Goal: Task Accomplishment & Management: Use online tool/utility

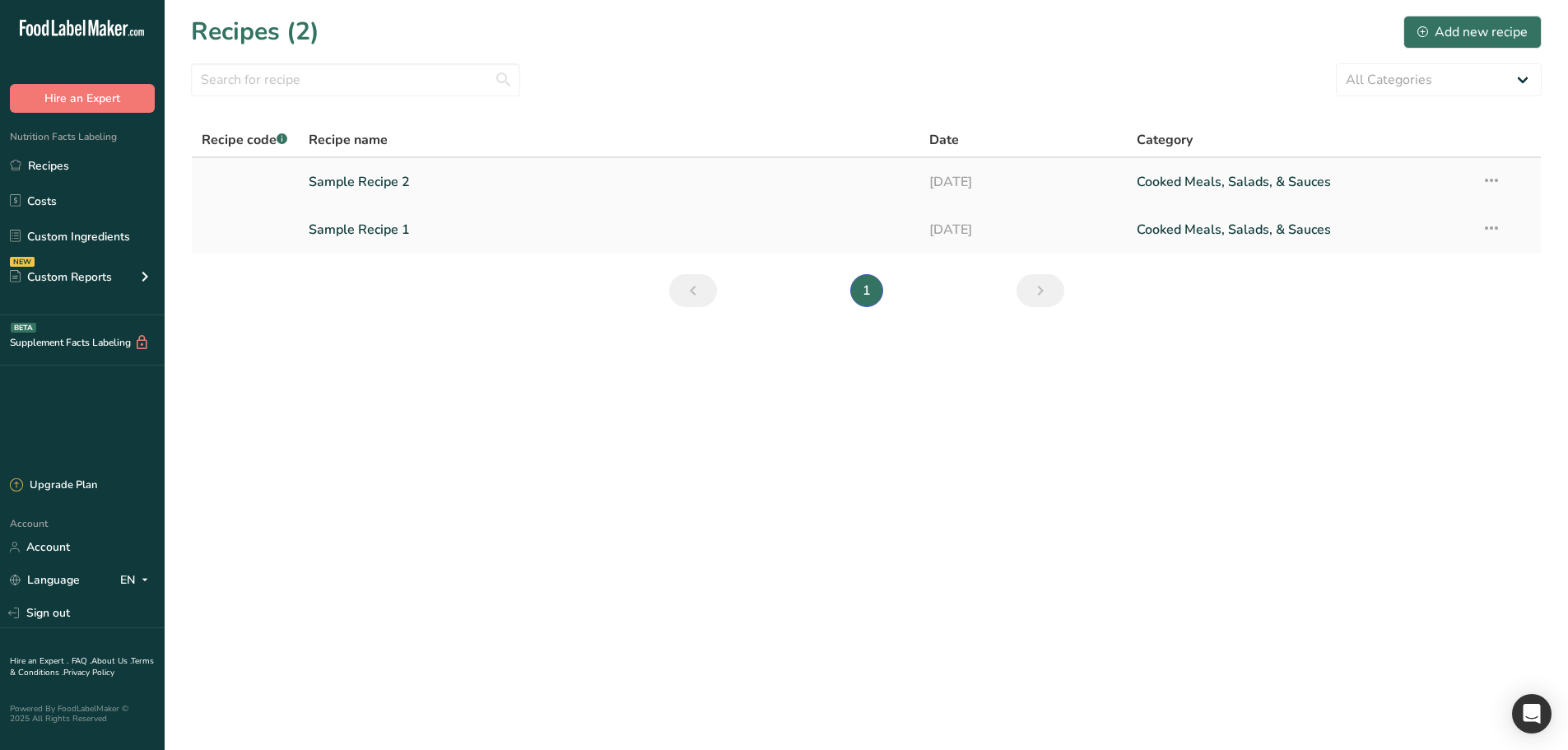
click at [381, 186] on link "Sample Recipe 2" at bounding box center [610, 181] width 601 height 34
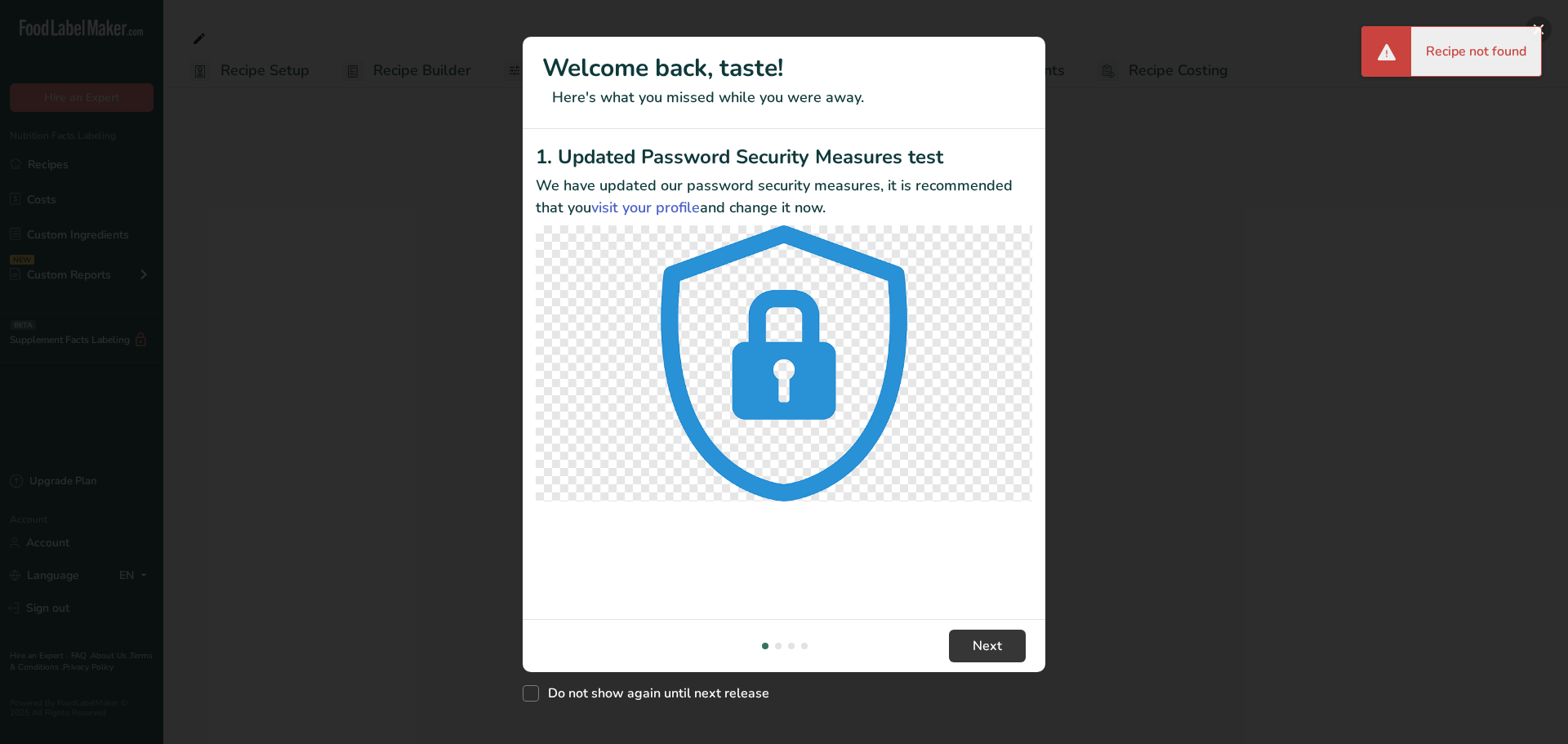
click at [1542, 28] on button "New Features" at bounding box center [1538, 30] width 26 height 26
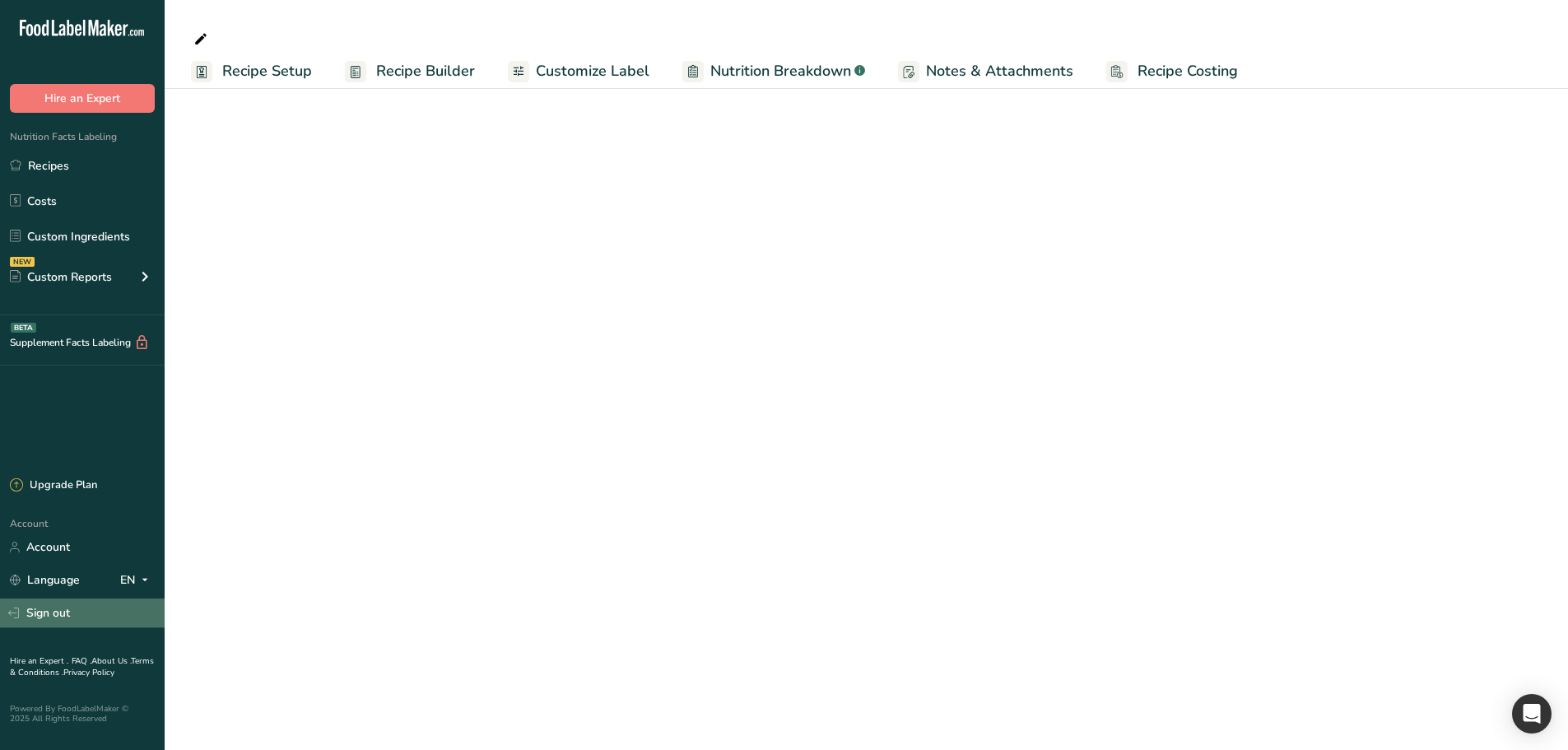
click at [53, 609] on link "Sign out" at bounding box center [82, 612] width 165 height 29
click at [53, 616] on link "Sign out" at bounding box center [82, 612] width 165 height 29
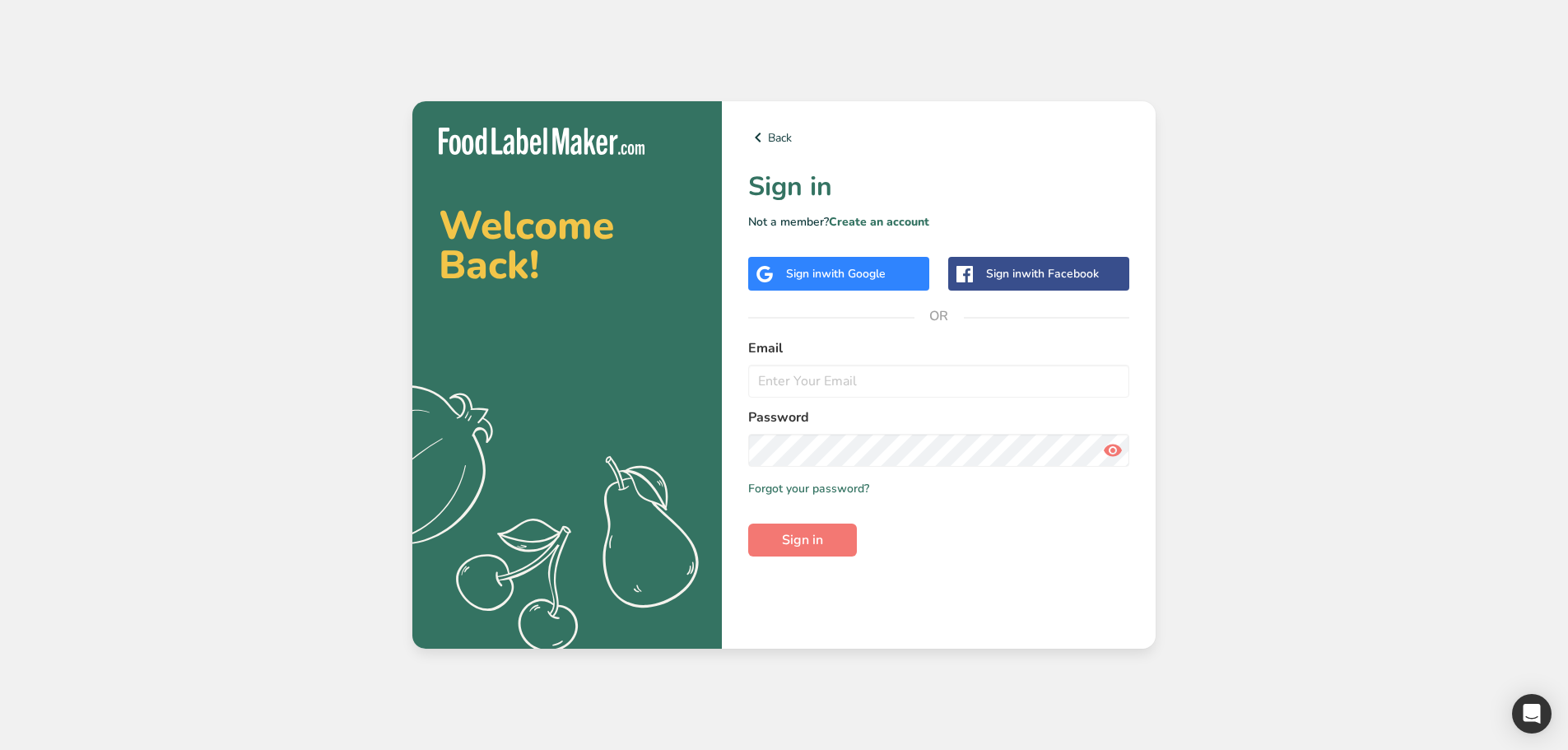
click at [819, 362] on div "Email" at bounding box center [938, 368] width 381 height 60
click at [822, 380] on input "email" at bounding box center [938, 381] width 381 height 33
click at [926, 365] on input "email" at bounding box center [938, 381] width 381 height 33
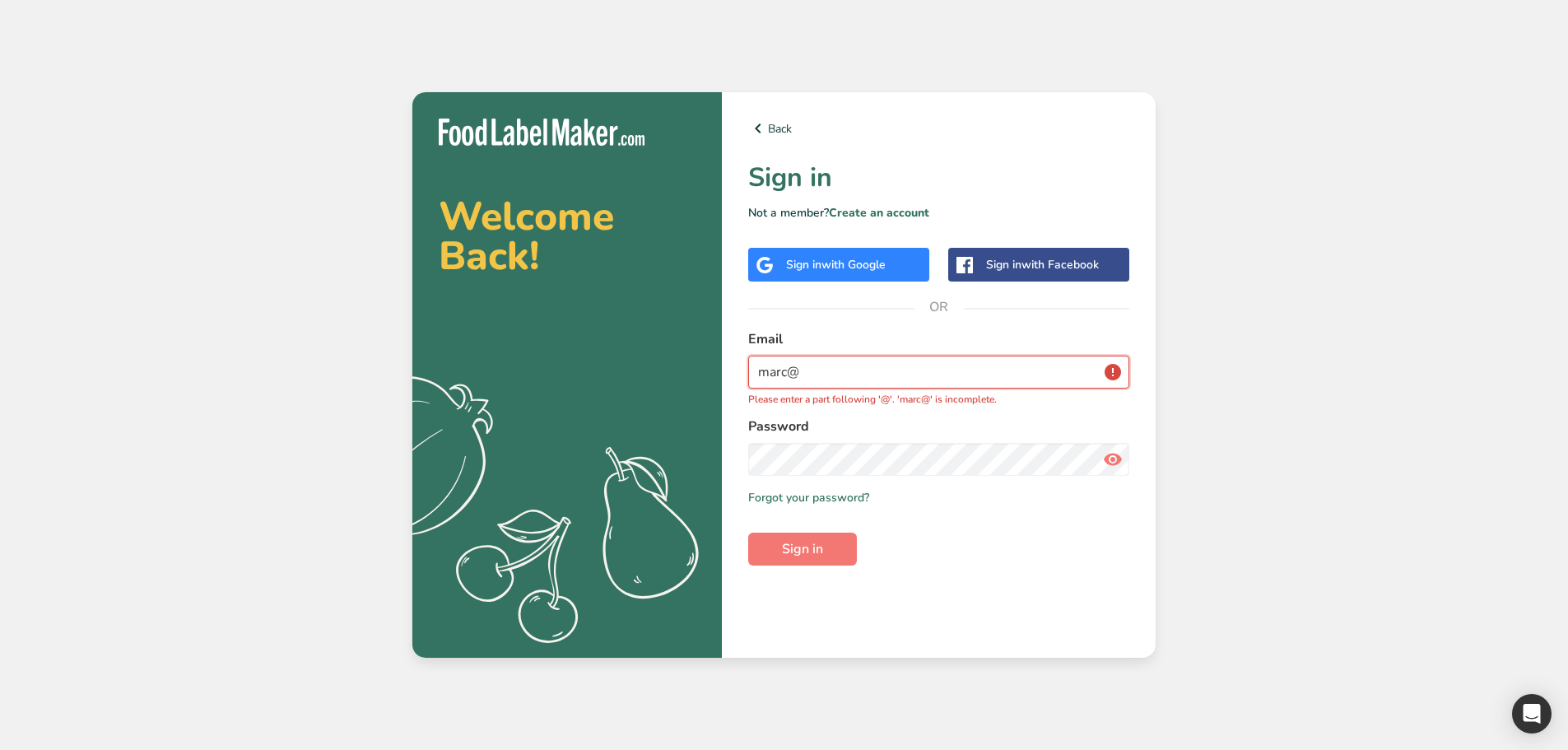
type input "marc@foodlabelmaker.com"
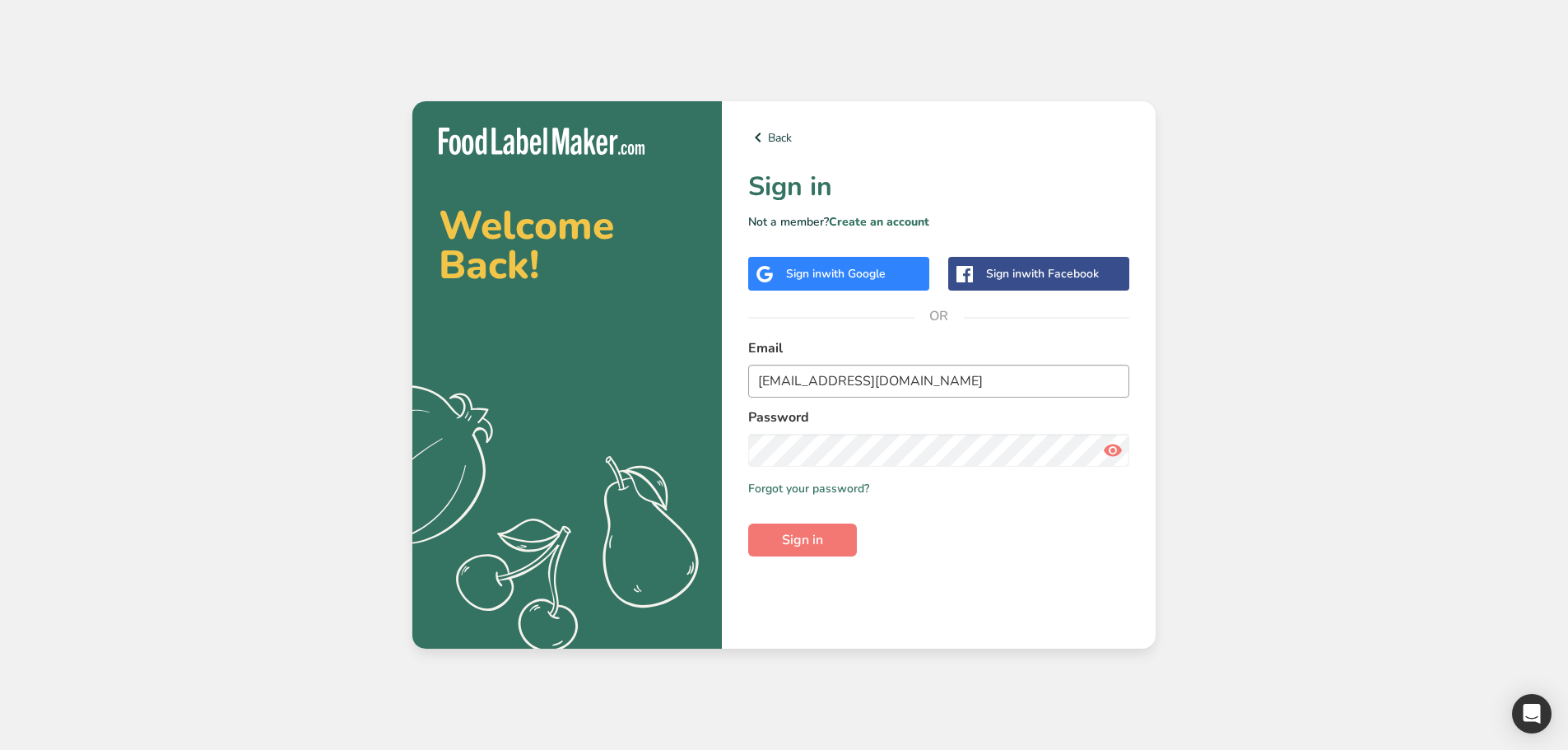
click at [748, 523] on button "Sign in" at bounding box center [802, 539] width 109 height 33
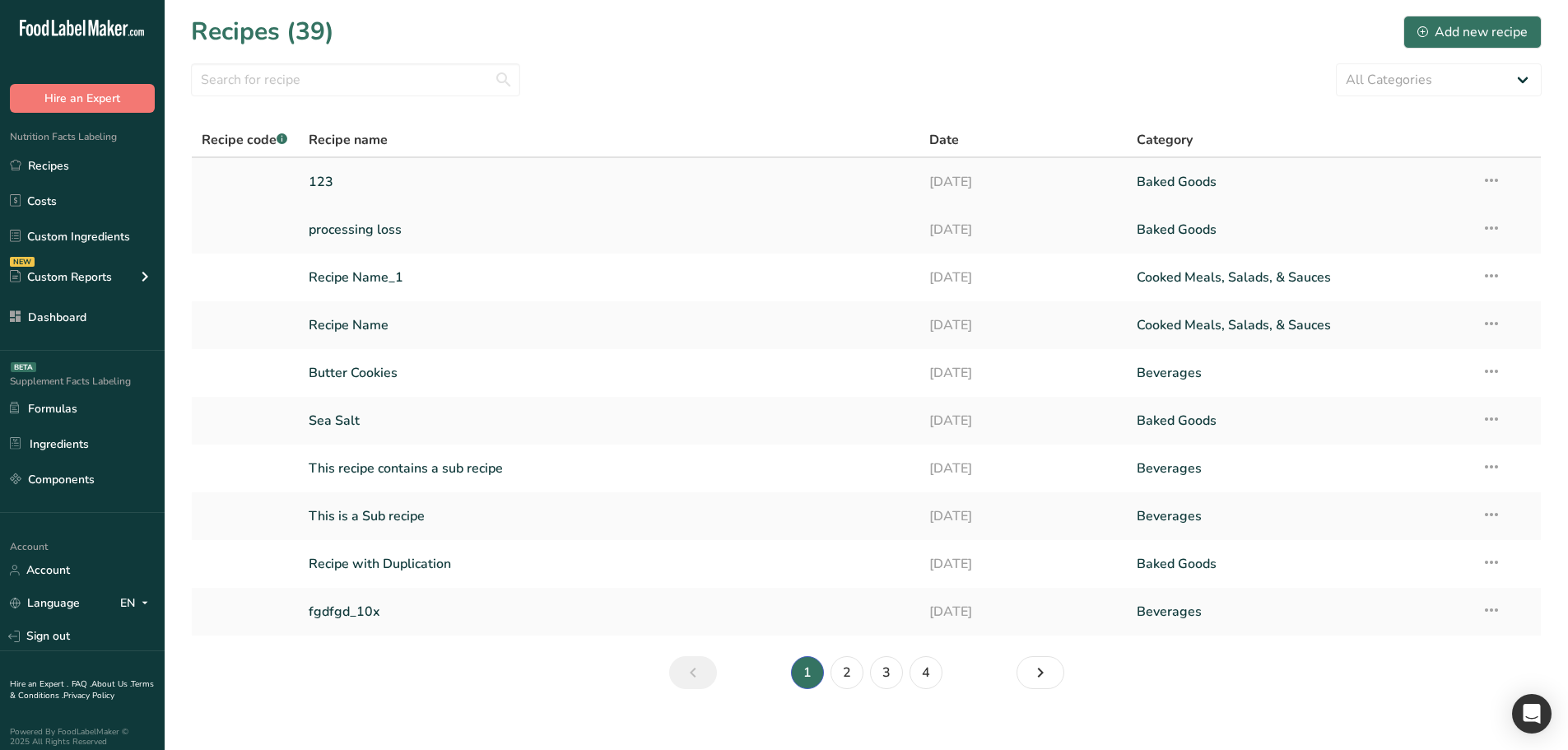
click at [374, 174] on link "123" at bounding box center [610, 181] width 601 height 34
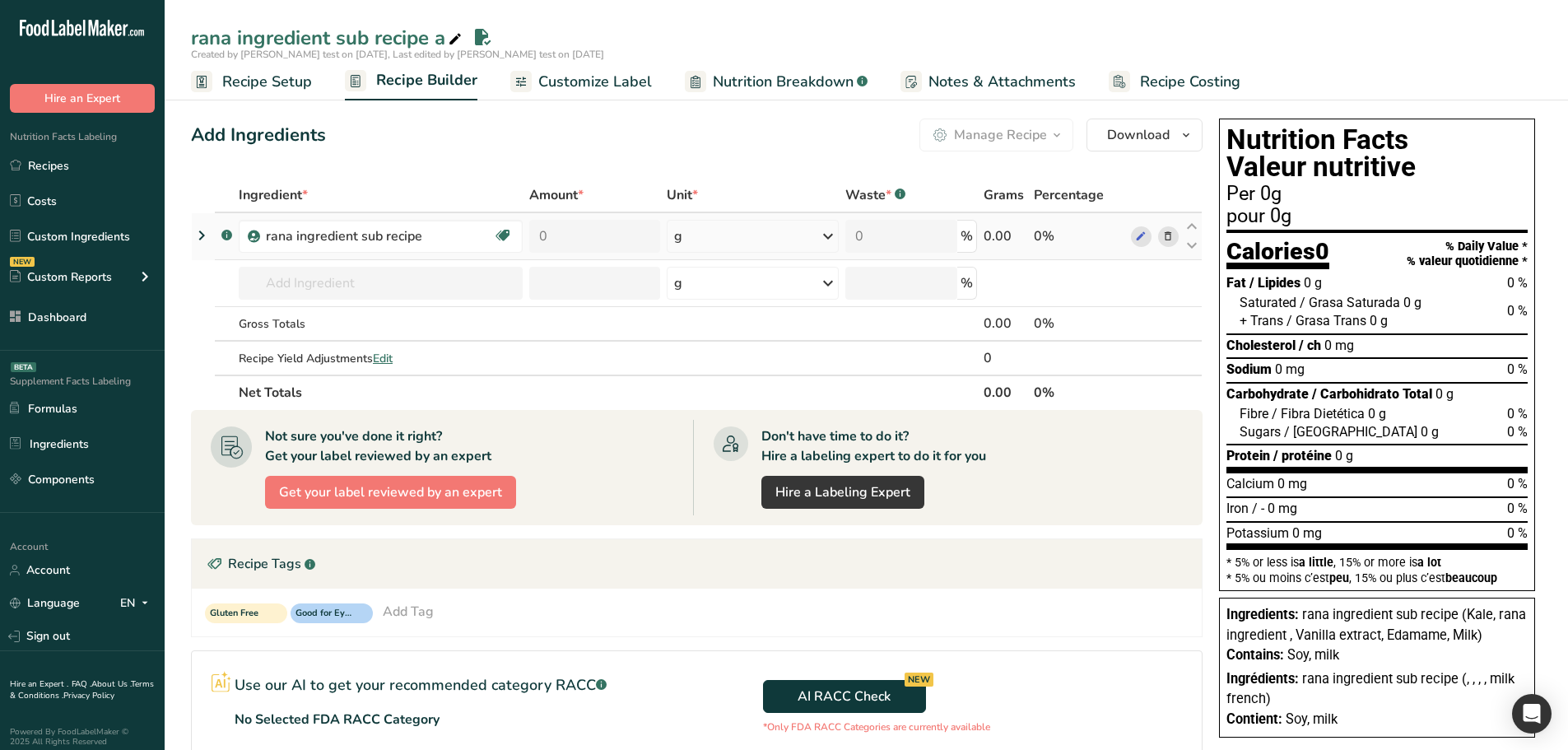
click at [196, 233] on icon at bounding box center [201, 235] width 20 height 30
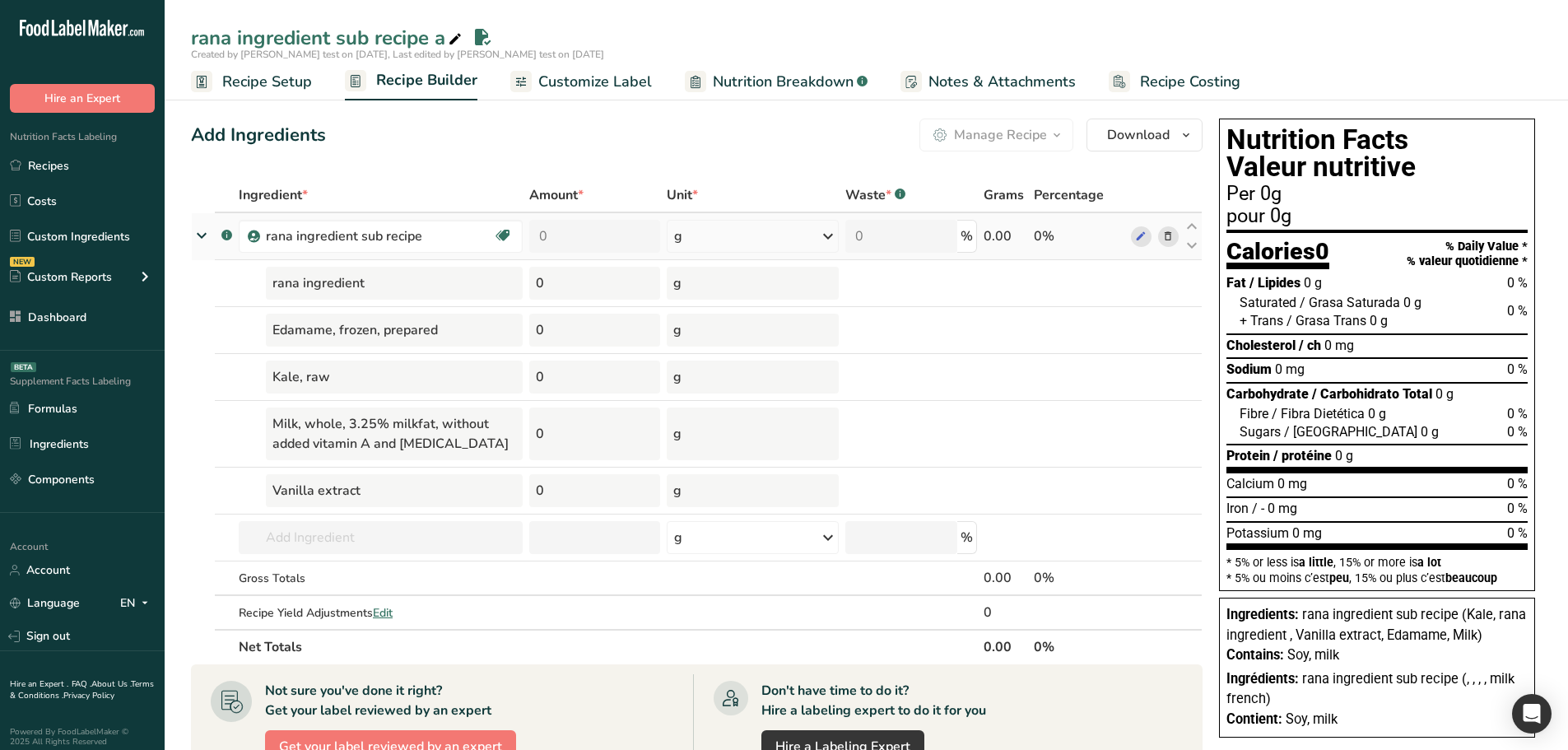
click at [196, 233] on icon at bounding box center [202, 234] width 30 height 20
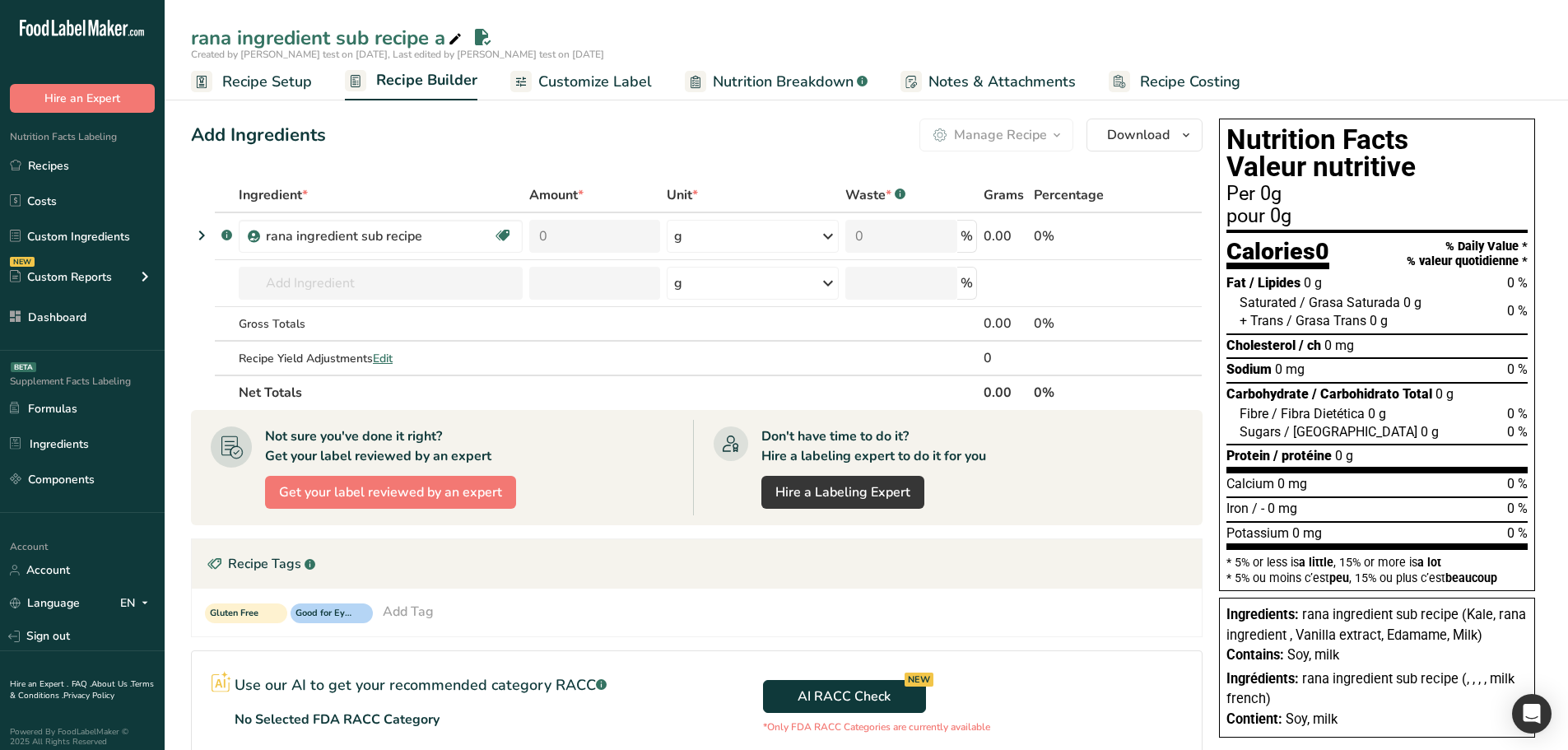
click at [266, 74] on span "Recipe Setup" at bounding box center [267, 82] width 89 height 22
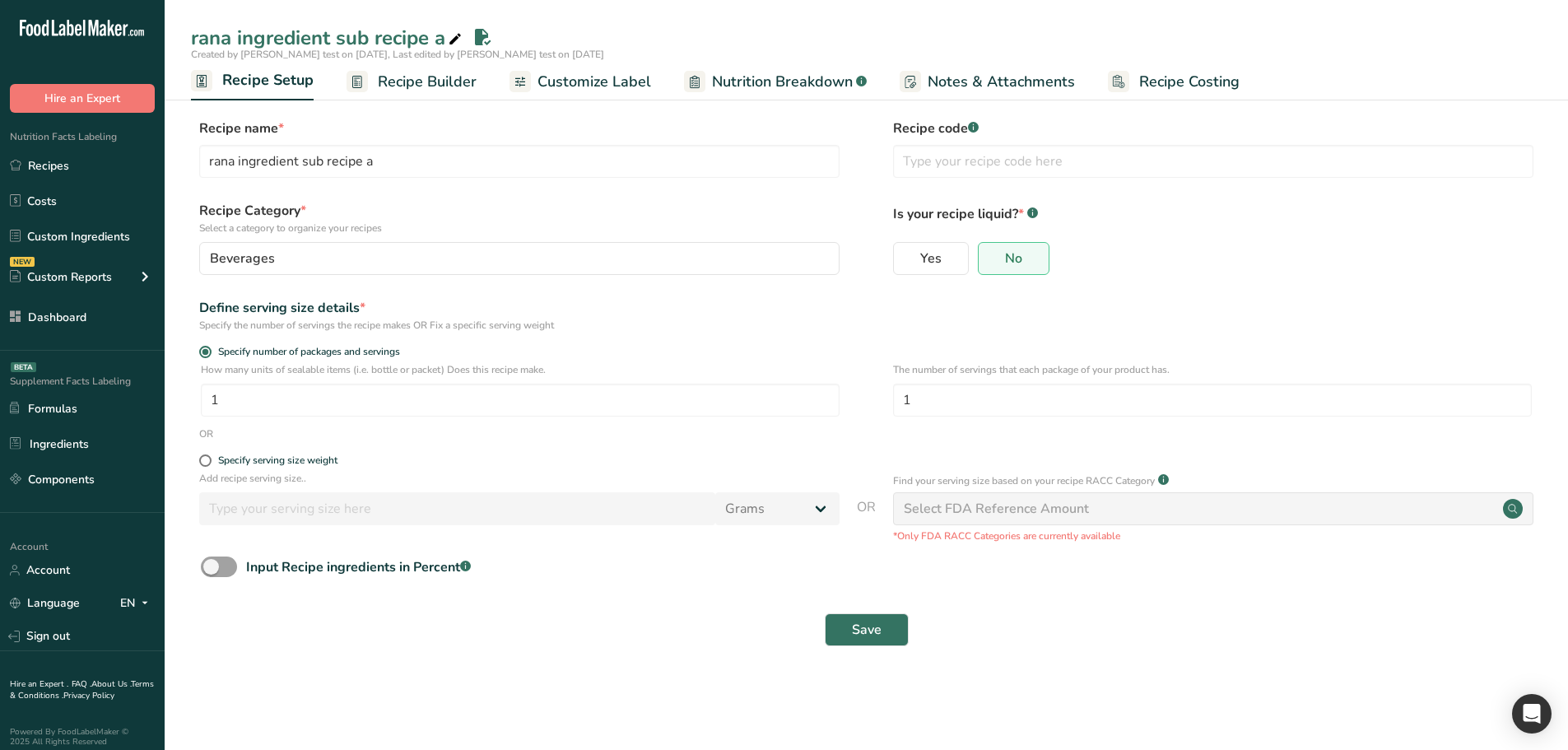
click at [422, 77] on span "Recipe Builder" at bounding box center [427, 82] width 99 height 22
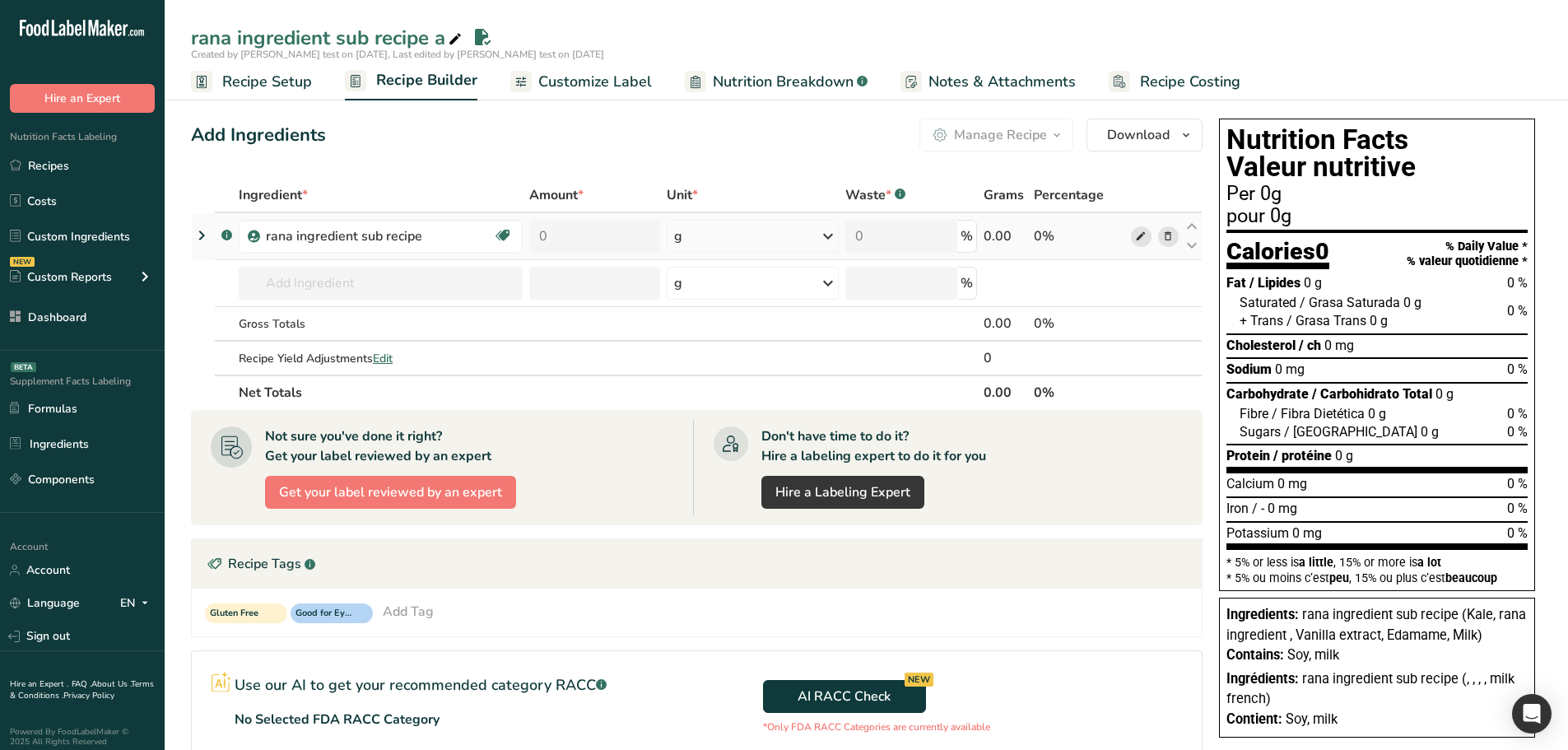
click at [1138, 237] on icon at bounding box center [1141, 236] width 11 height 18
click at [199, 232] on icon at bounding box center [201, 235] width 20 height 30
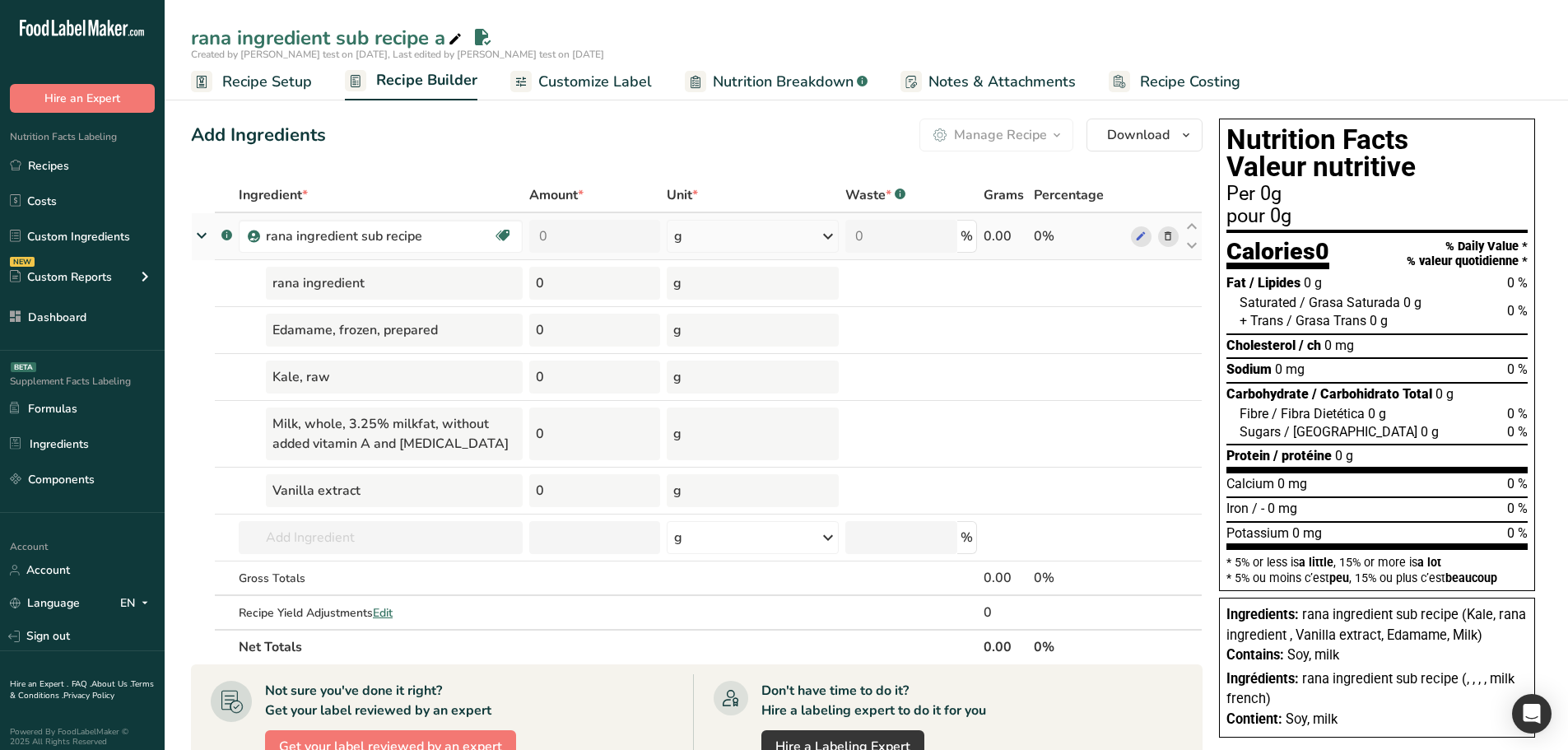
click at [199, 232] on icon at bounding box center [202, 234] width 30 height 20
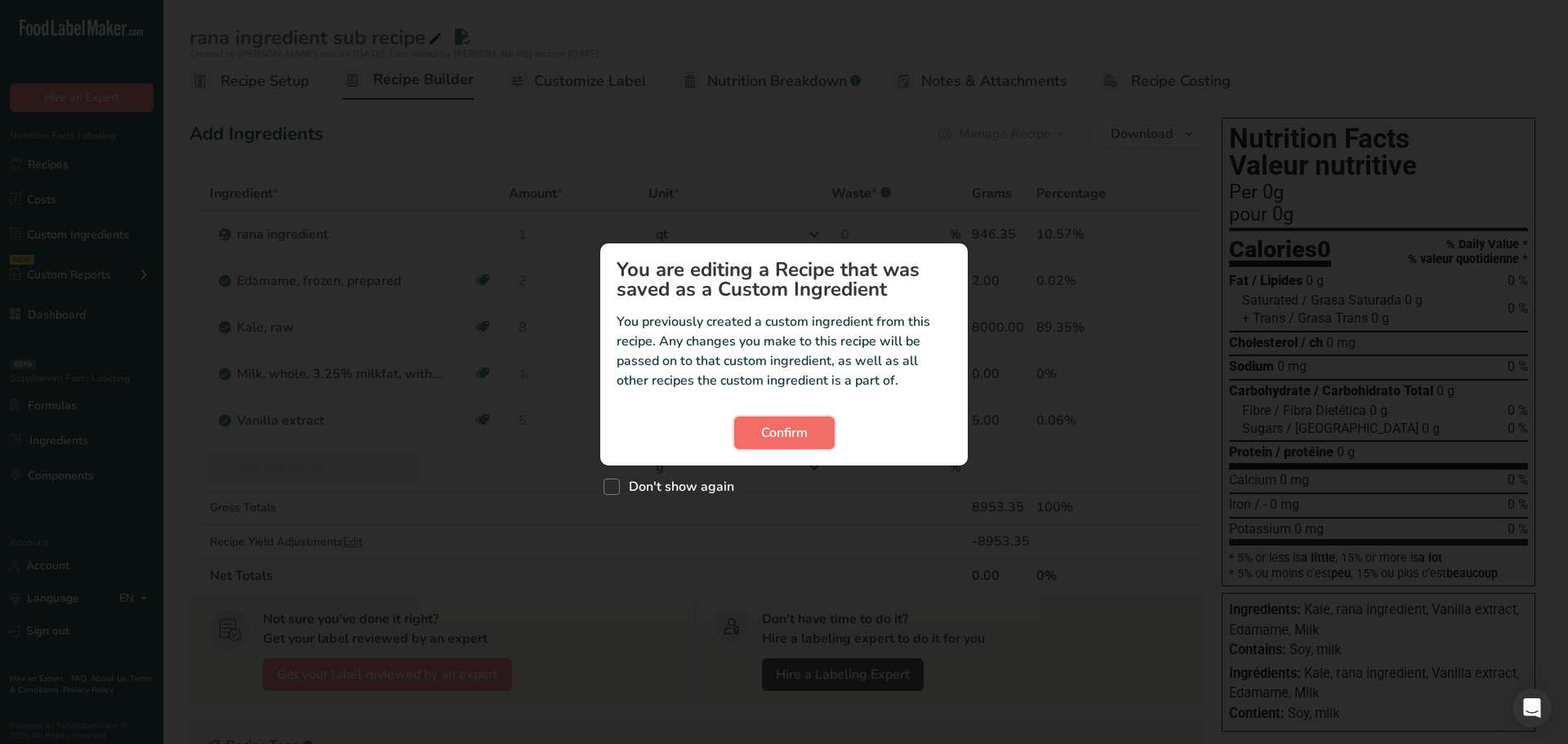
click at [806, 422] on button "Confirm" at bounding box center [784, 432] width 101 height 32
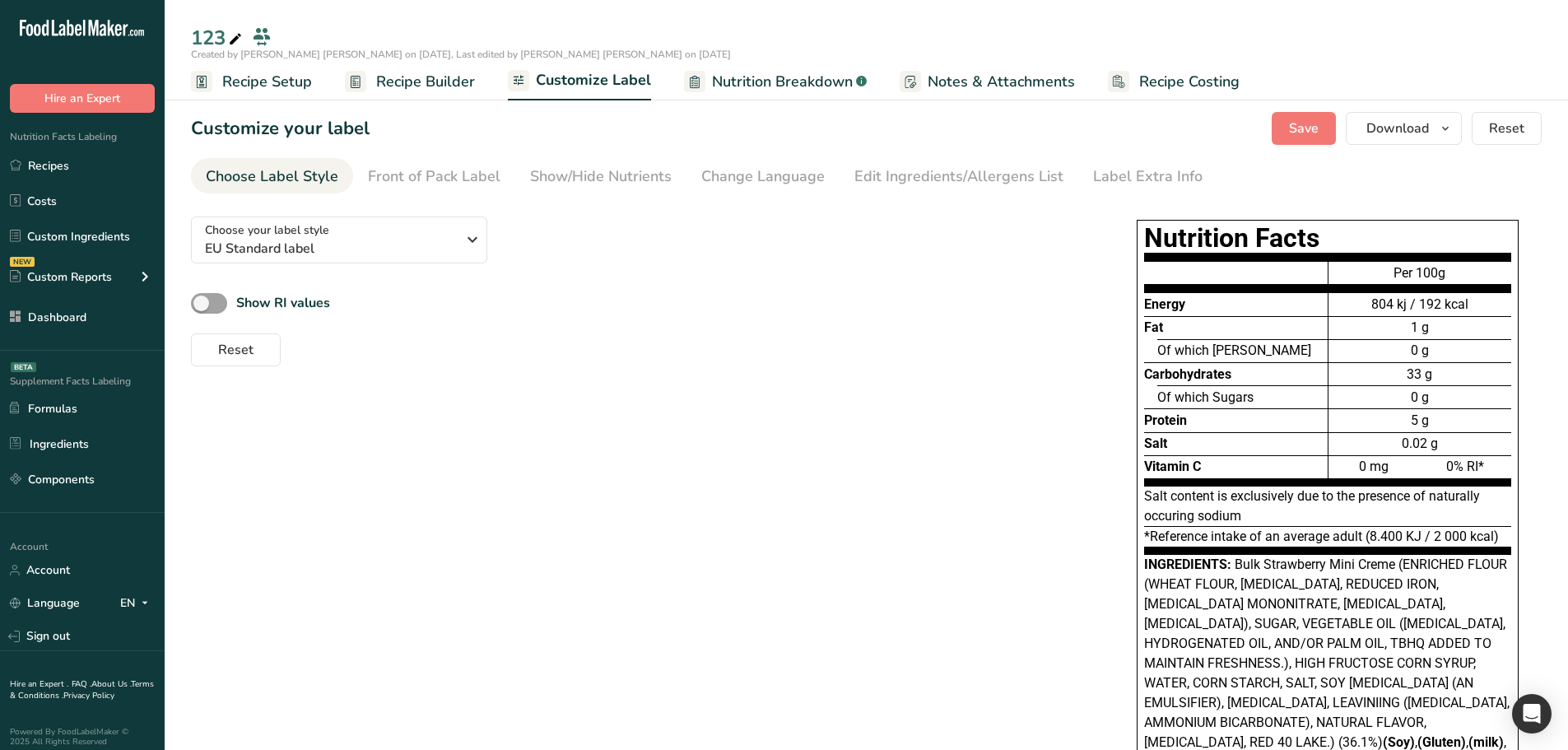
click at [572, 338] on div "Reset" at bounding box center [638, 346] width 896 height 39
click at [716, 488] on div "Choose your label style EU Standard label USA (FDA) Standard FDA label Tabular …" at bounding box center [865, 527] width 1350 height 649
